Goal: Task Accomplishment & Management: Manage account settings

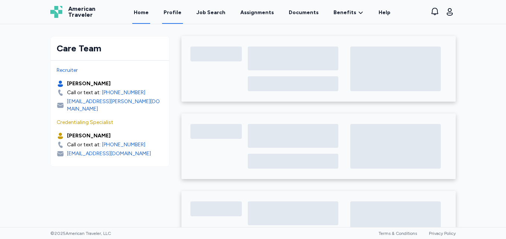
click at [177, 14] on link "Profile" at bounding box center [172, 12] width 21 height 23
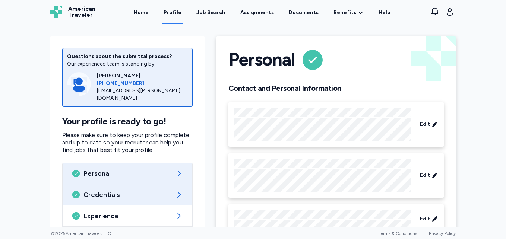
click at [99, 197] on span "Credentials" at bounding box center [127, 194] width 88 height 9
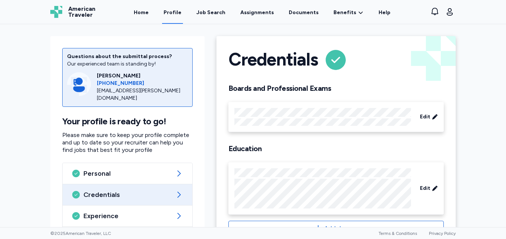
click at [294, 12] on link "Documents" at bounding box center [303, 12] width 33 height 23
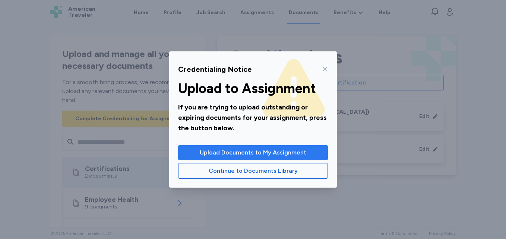
click at [253, 160] on button "Upload Documents to My Assignment" at bounding box center [253, 152] width 150 height 15
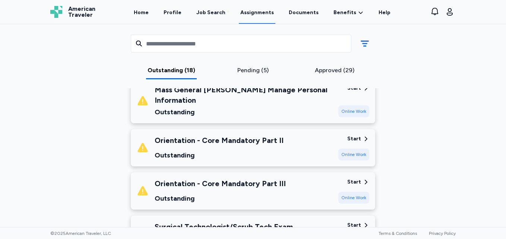
scroll to position [760, 0]
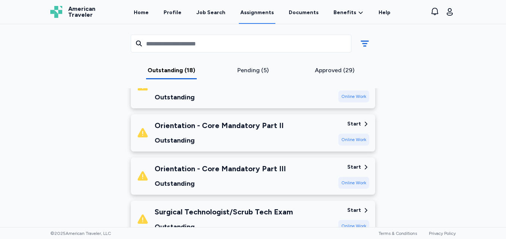
click at [352, 120] on div "Start" at bounding box center [354, 123] width 14 height 7
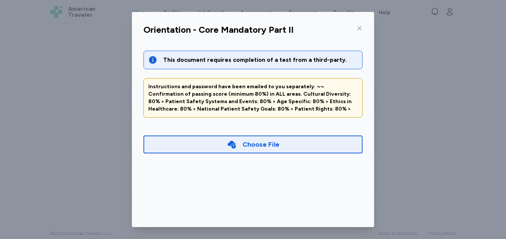
click at [357, 29] on icon at bounding box center [359, 28] width 6 height 6
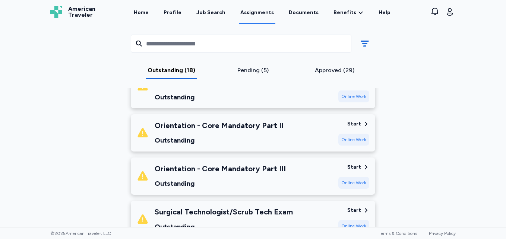
click at [351, 163] on div "Start" at bounding box center [354, 166] width 14 height 7
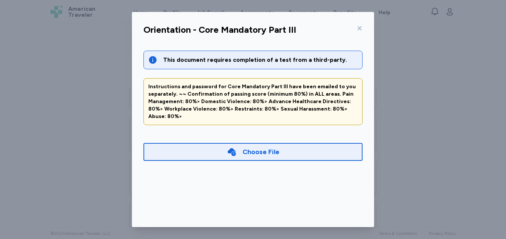
click at [356, 29] on icon at bounding box center [359, 28] width 6 height 6
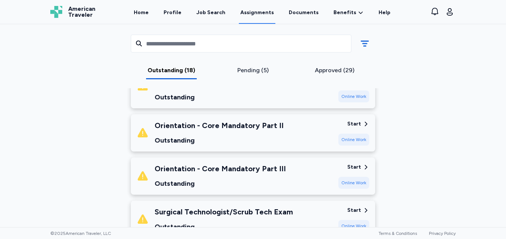
click at [354, 207] on div "Start" at bounding box center [354, 210] width 14 height 7
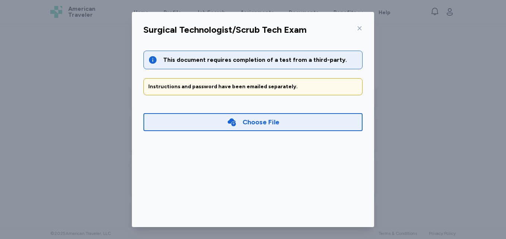
click at [357, 28] on icon at bounding box center [359, 28] width 4 height 4
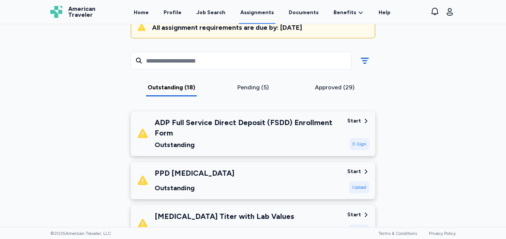
scroll to position [0, 0]
